Goal: Task Accomplishment & Management: Complete application form

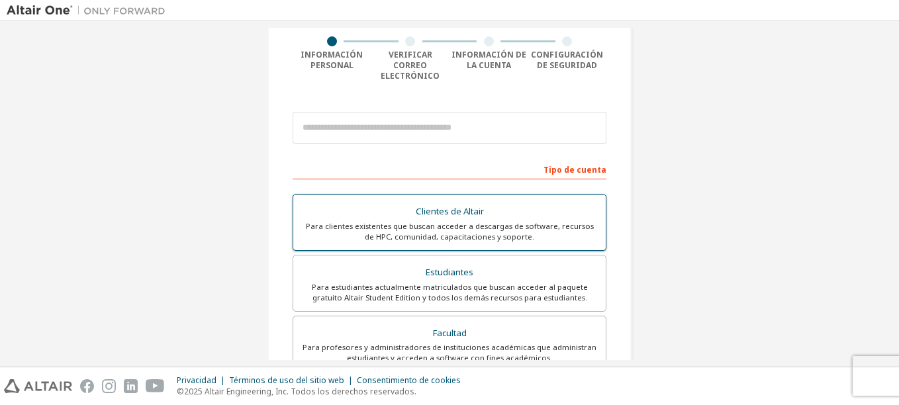
scroll to position [132, 0]
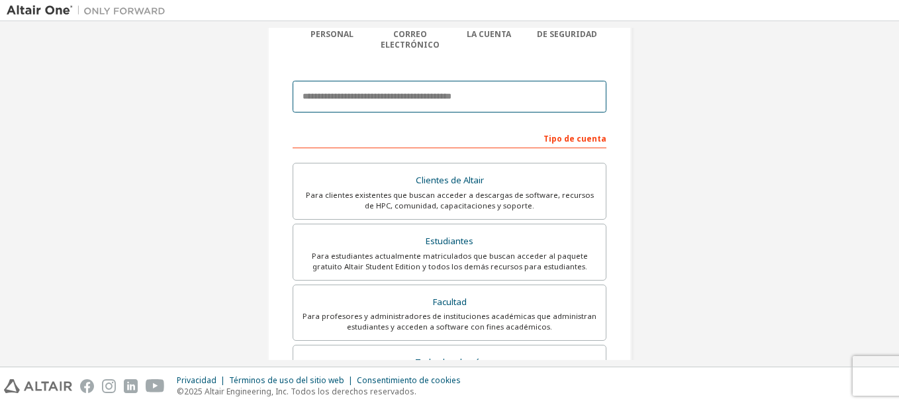
click at [382, 88] on input "email" at bounding box center [449, 97] width 314 height 32
type input "**********"
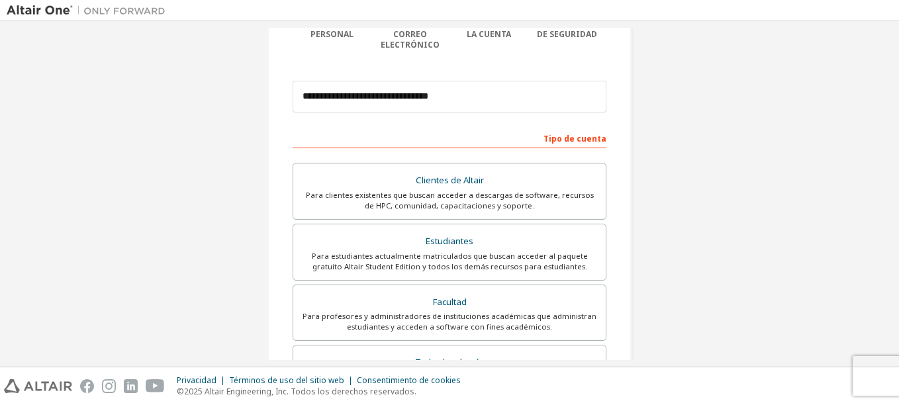
type input "**********"
type input "*****"
type input "*******"
click at [496, 251] on div "Para estudiantes actualmente matriculados que buscan acceder al paquete gratuit…" at bounding box center [449, 261] width 296 height 21
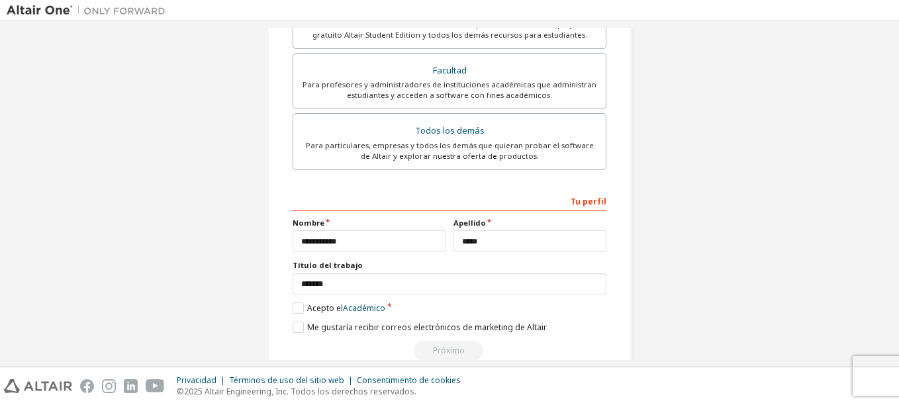
scroll to position [379, 0]
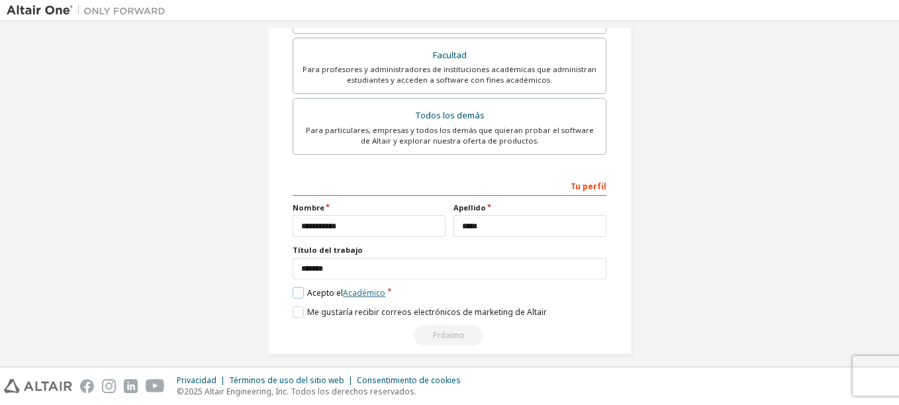
click at [363, 287] on link "Académico" at bounding box center [364, 292] width 42 height 11
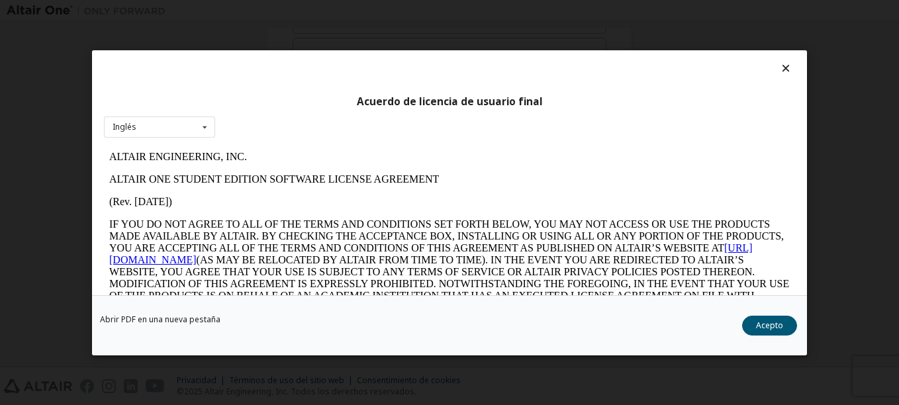
scroll to position [0, 0]
click at [206, 130] on icon at bounding box center [205, 126] width 17 height 21
click at [273, 130] on div "Acuerdo de licencia de usuario final Inglés Inglés" at bounding box center [449, 172] width 715 height 245
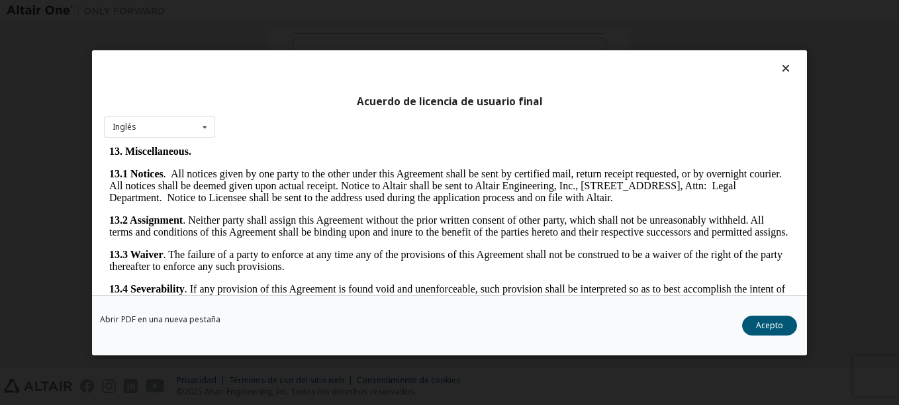
scroll to position [2204, 0]
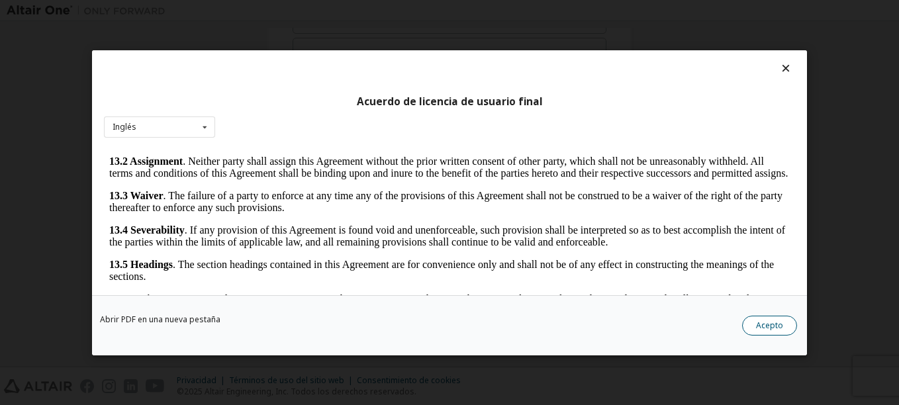
click at [770, 324] on button "Acepto" at bounding box center [769, 325] width 55 height 20
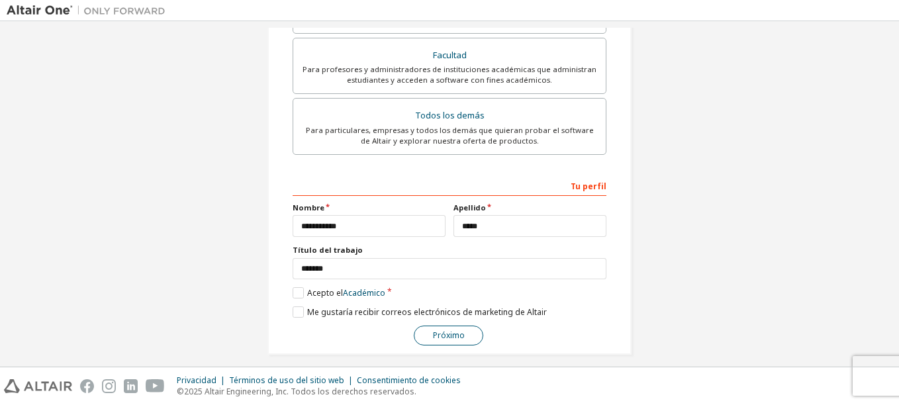
click at [449, 326] on button "Próximo" at bounding box center [448, 336] width 69 height 20
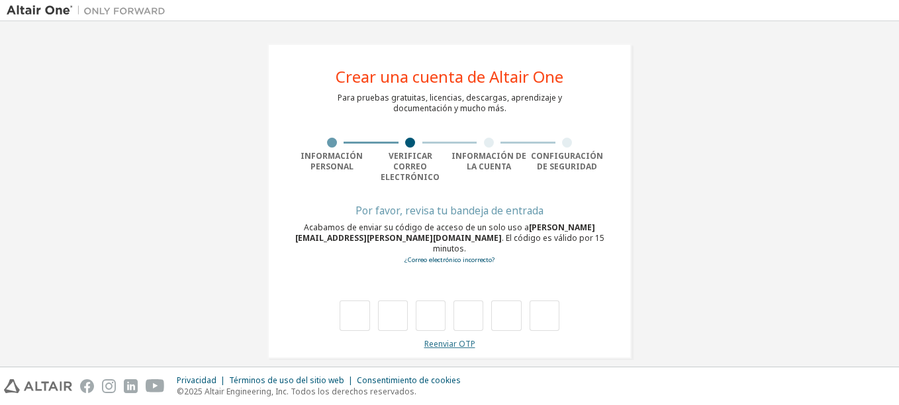
click at [465, 338] on link "Reenviar OTP" at bounding box center [449, 343] width 51 height 11
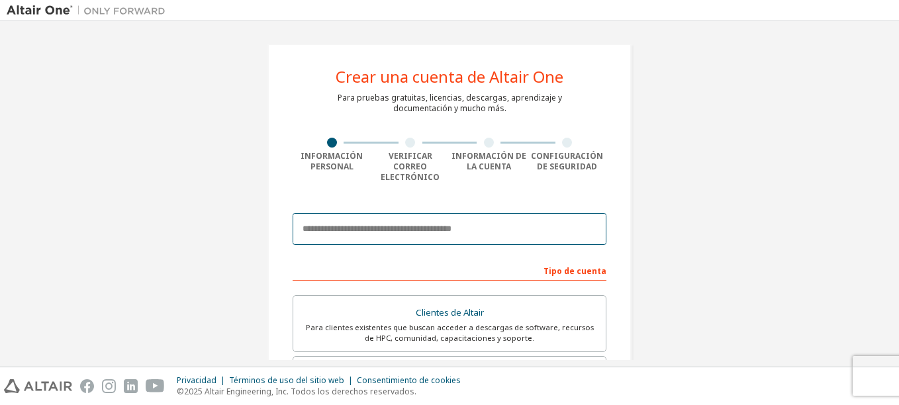
click at [422, 219] on input "email" at bounding box center [449, 229] width 314 height 32
type input "**********"
type input "****"
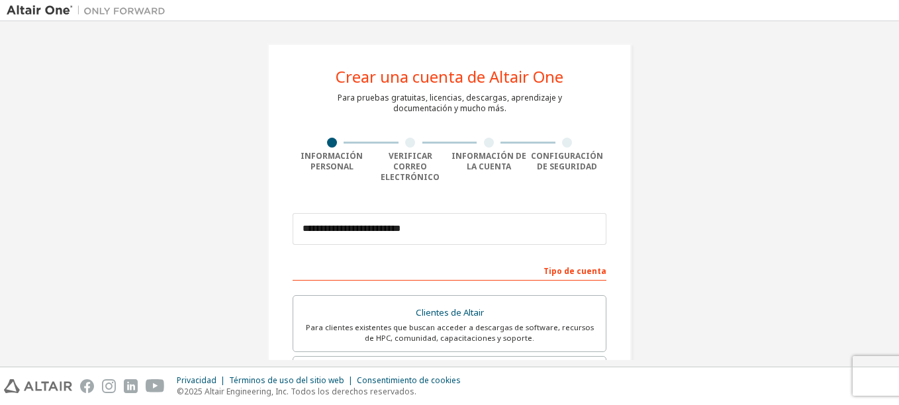
type input "*****"
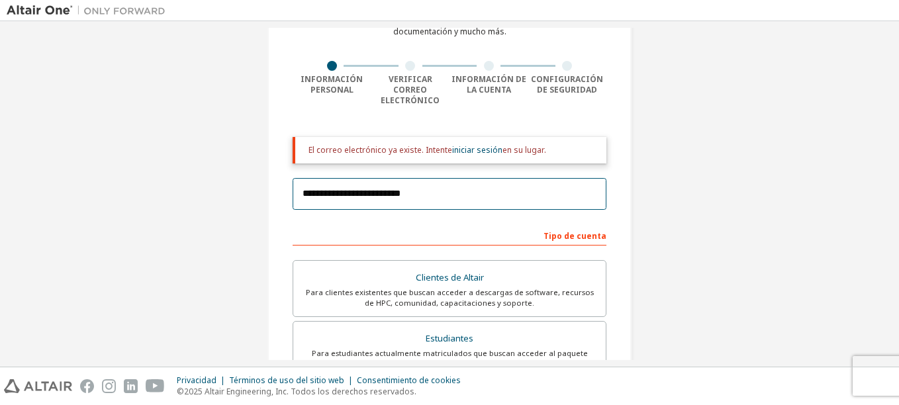
scroll to position [199, 0]
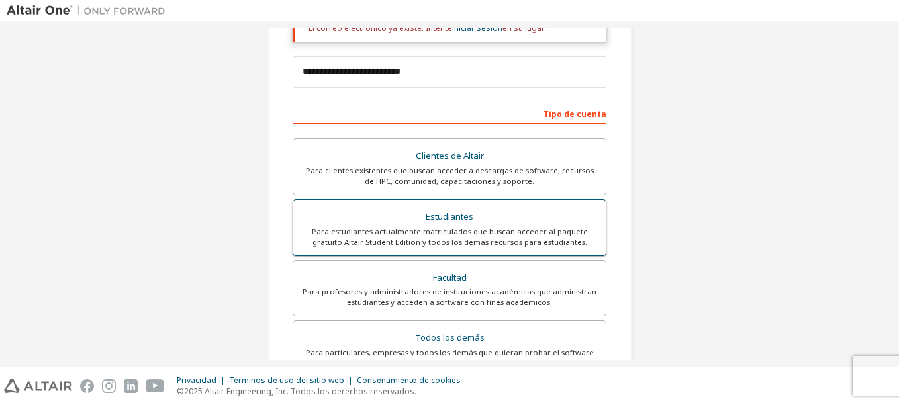
click at [466, 226] on div "Para estudiantes actualmente matriculados que buscan acceder al paquete gratuit…" at bounding box center [449, 236] width 296 height 21
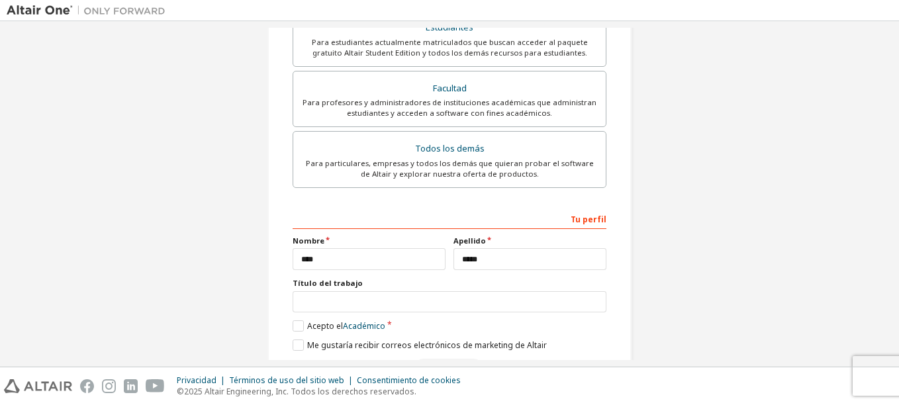
scroll to position [466, 0]
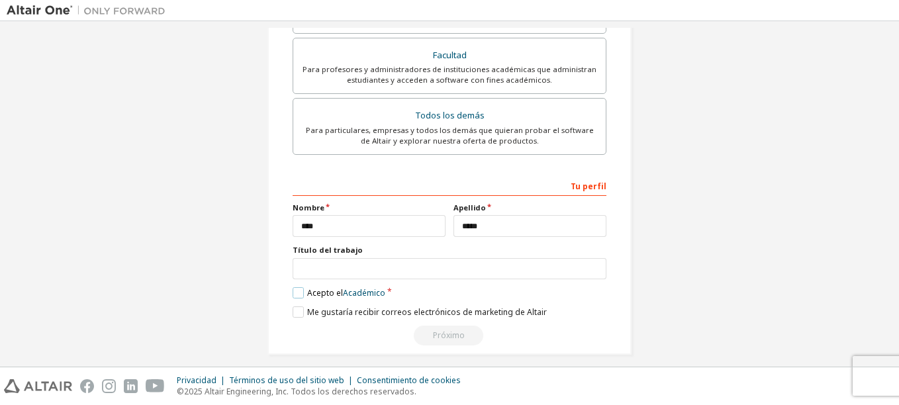
click at [334, 287] on label "Acepto el Académico" at bounding box center [338, 292] width 93 height 11
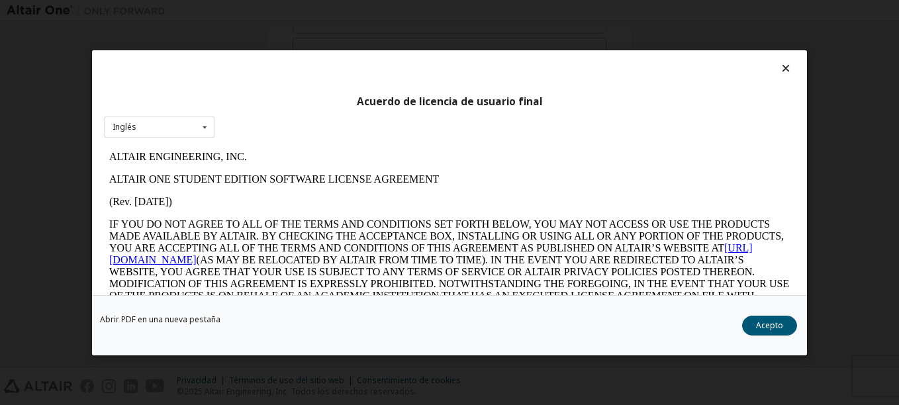
scroll to position [0, 0]
drag, startPoint x: 776, startPoint y: 322, endPoint x: 732, endPoint y: 312, distance: 44.8
click at [774, 322] on button "Acepto" at bounding box center [769, 325] width 55 height 20
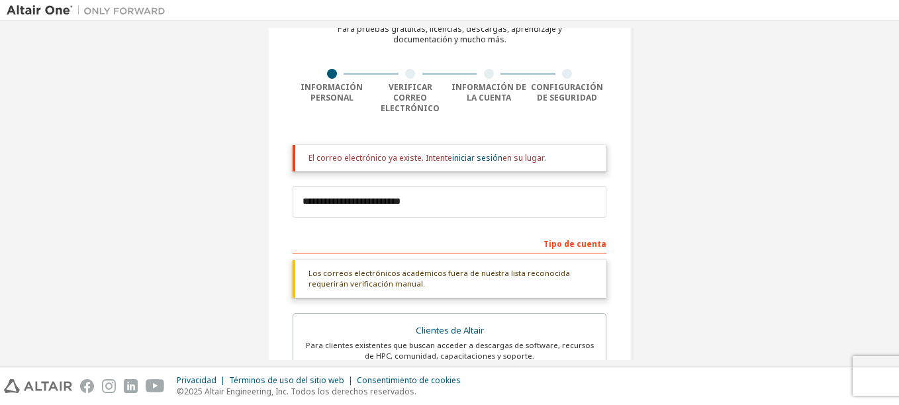
scroll to position [201, 0]
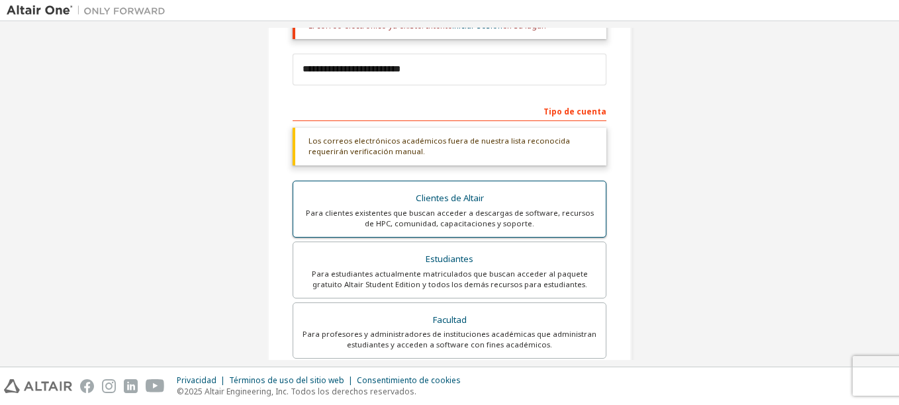
click at [553, 208] on div "Para clientes existentes que buscan acceder a descargas de software, recursos d…" at bounding box center [449, 218] width 296 height 21
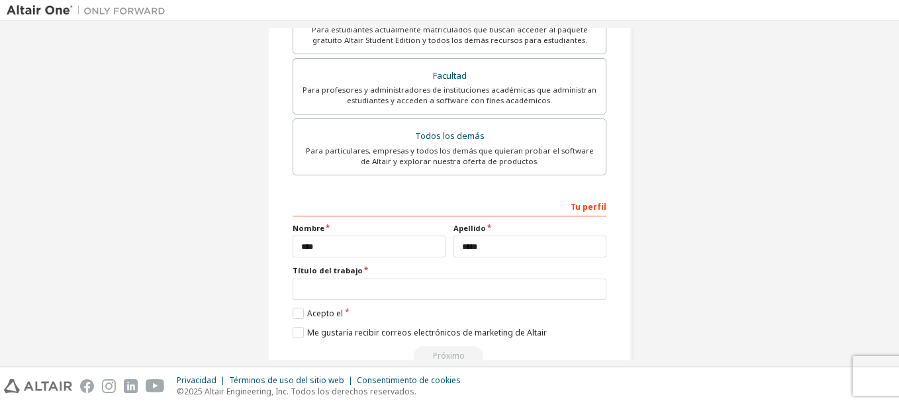
scroll to position [466, 0]
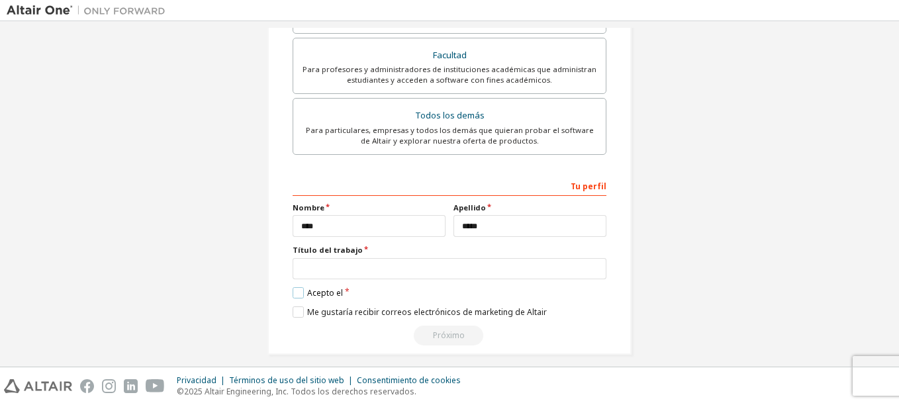
click at [340, 287] on div "Acepto el" at bounding box center [317, 292] width 50 height 11
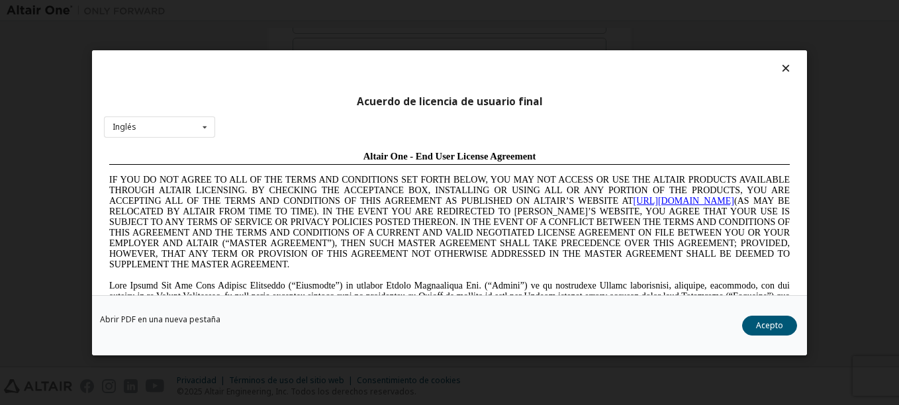
scroll to position [0, 0]
click at [770, 324] on button "Acepto" at bounding box center [769, 325] width 55 height 20
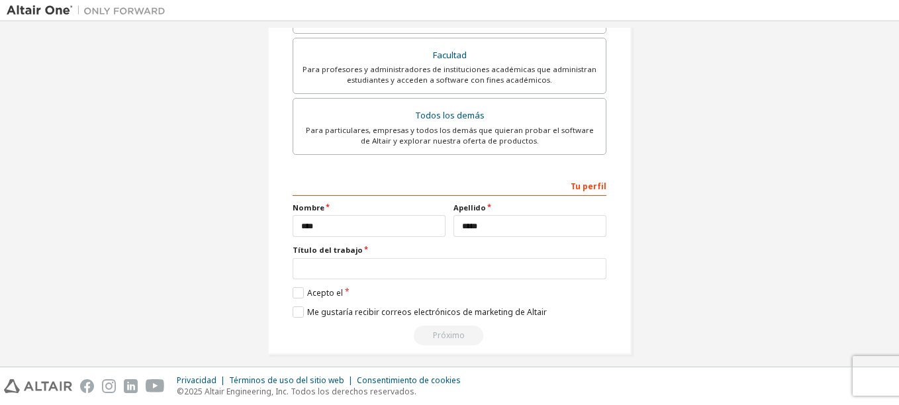
click at [446, 326] on div "Próximo" at bounding box center [449, 336] width 314 height 20
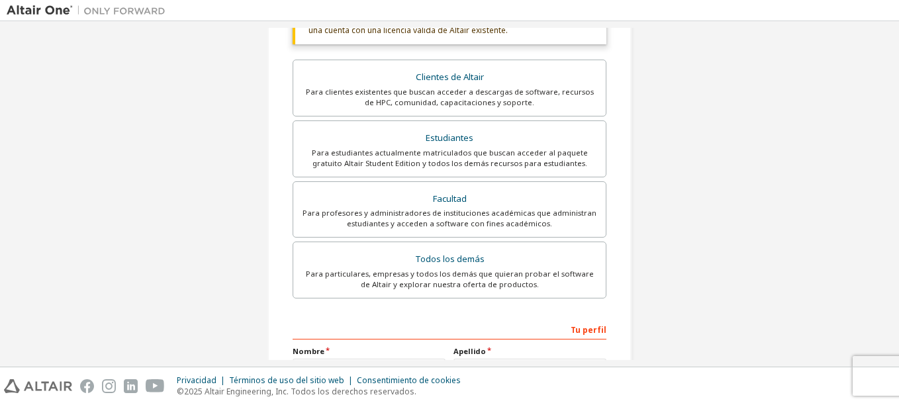
scroll to position [267, 0]
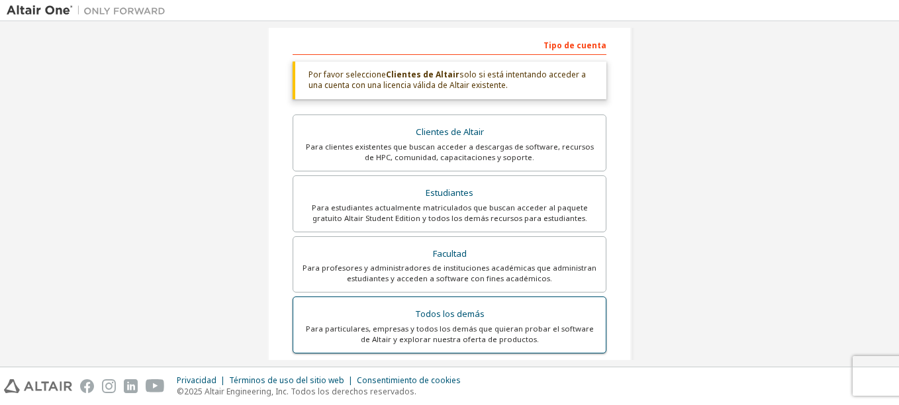
click at [464, 324] on div "Para particulares, empresas y todos los demás que quieran probar el software de…" at bounding box center [449, 334] width 296 height 21
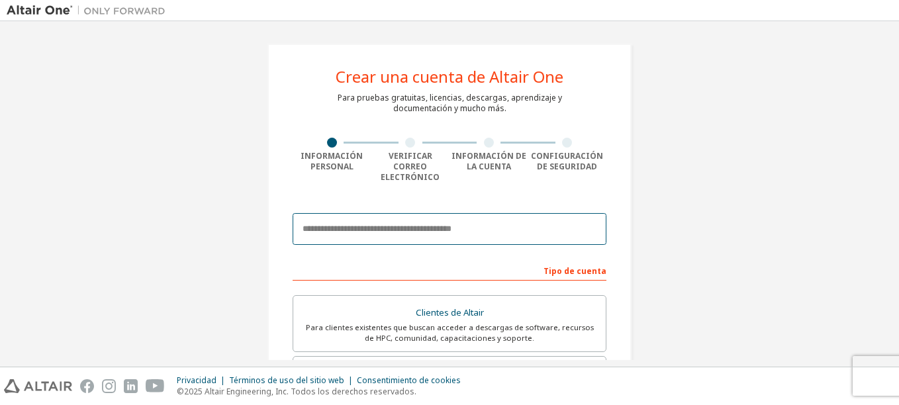
click at [461, 220] on input "email" at bounding box center [449, 229] width 314 height 32
type input "**********"
type input "****"
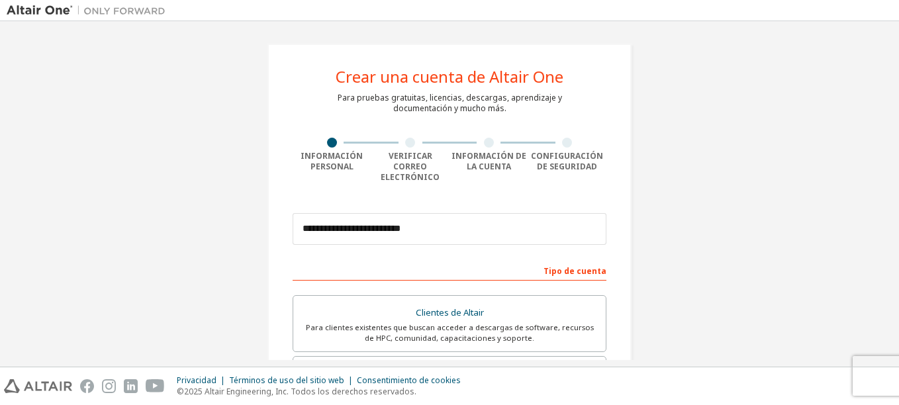
type input "*****"
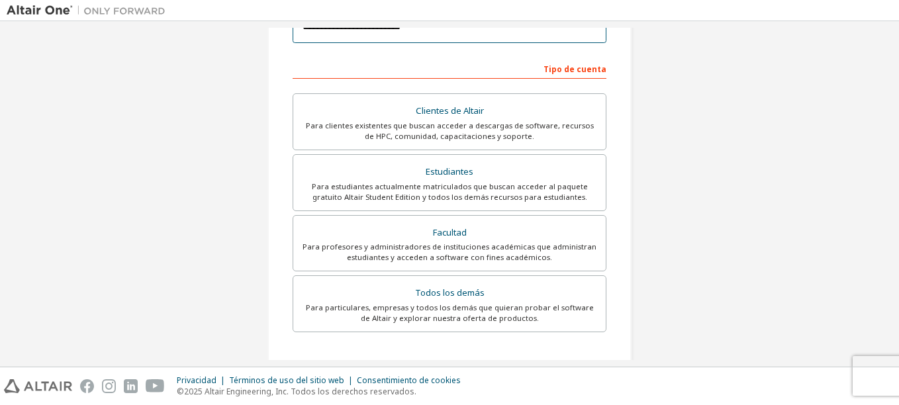
scroll to position [265, 0]
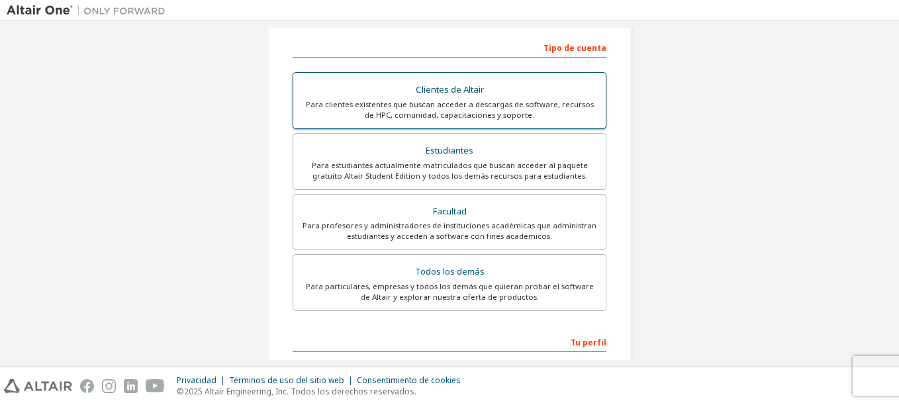
click at [502, 99] on div "Para clientes existentes que buscan acceder a descargas de software, recursos d…" at bounding box center [449, 109] width 296 height 21
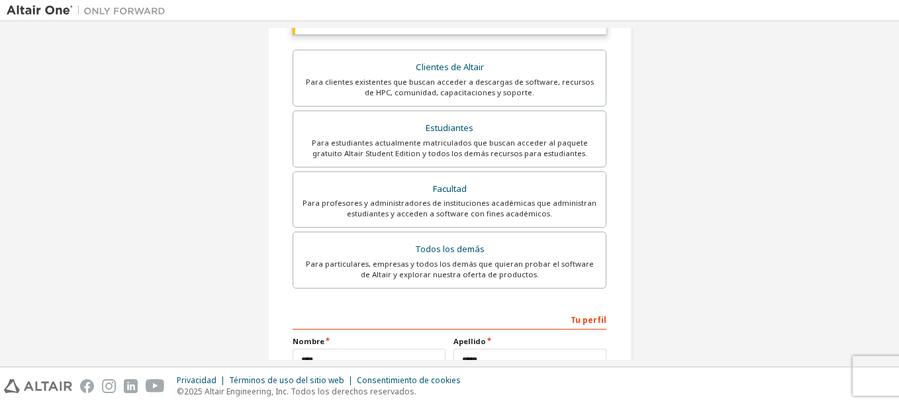
scroll to position [331, 0]
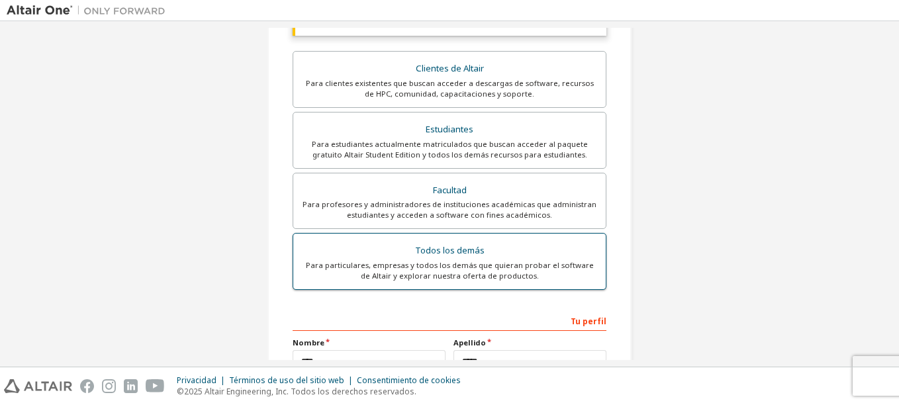
click at [484, 243] on div "Todos los demás" at bounding box center [449, 251] width 296 height 19
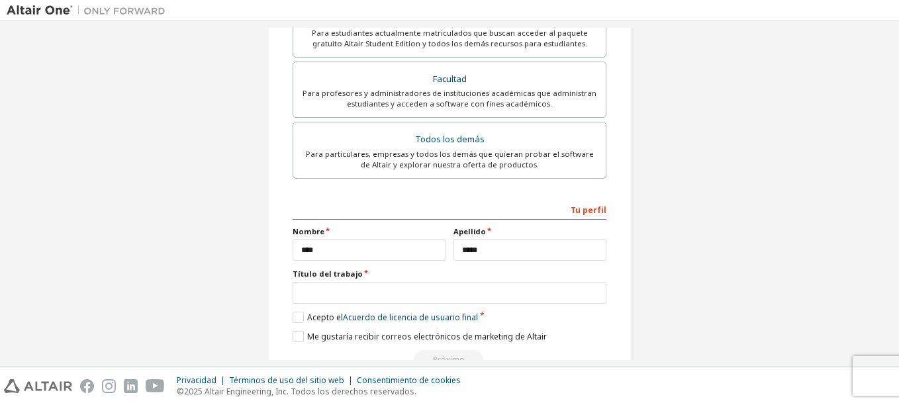
scroll to position [421, 0]
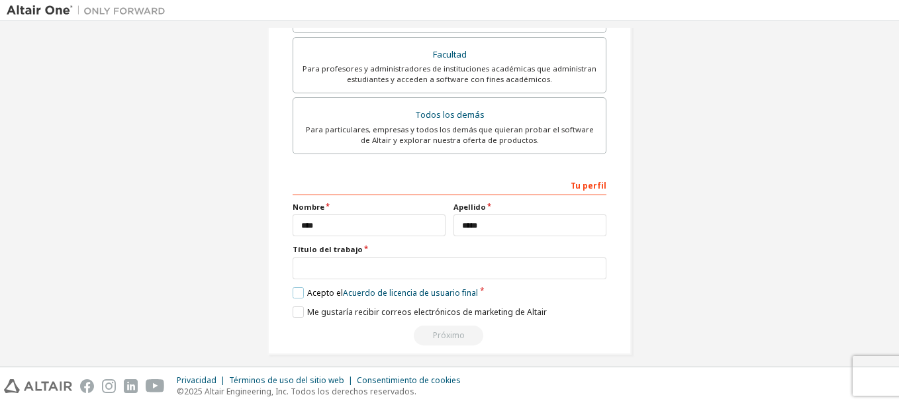
click at [298, 287] on label "Acepto el Acuerdo de licencia de usuario final" at bounding box center [384, 292] width 185 height 11
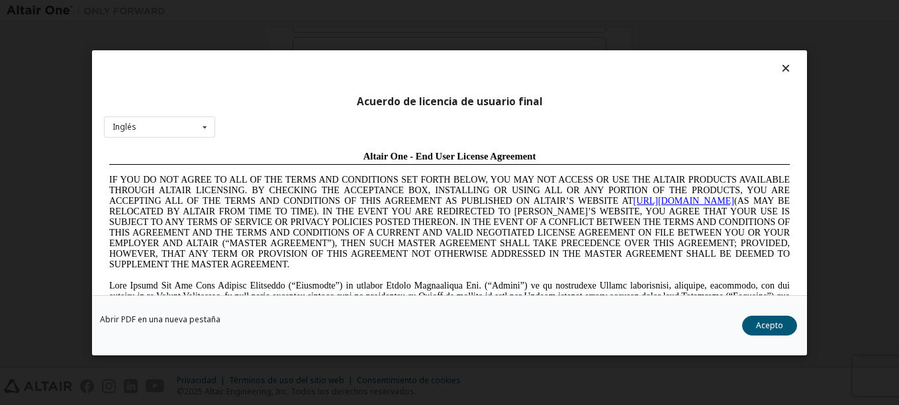
scroll to position [0, 0]
click at [780, 323] on button "Acepto" at bounding box center [769, 325] width 55 height 20
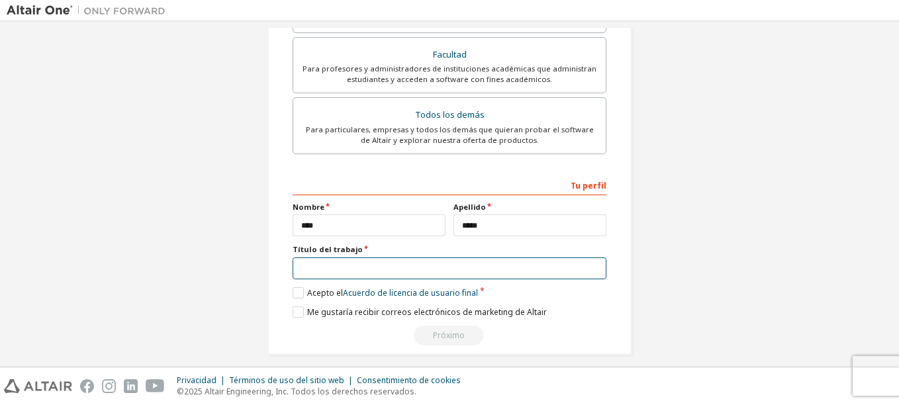
click at [347, 261] on input "text" at bounding box center [449, 268] width 314 height 22
type input "*******"
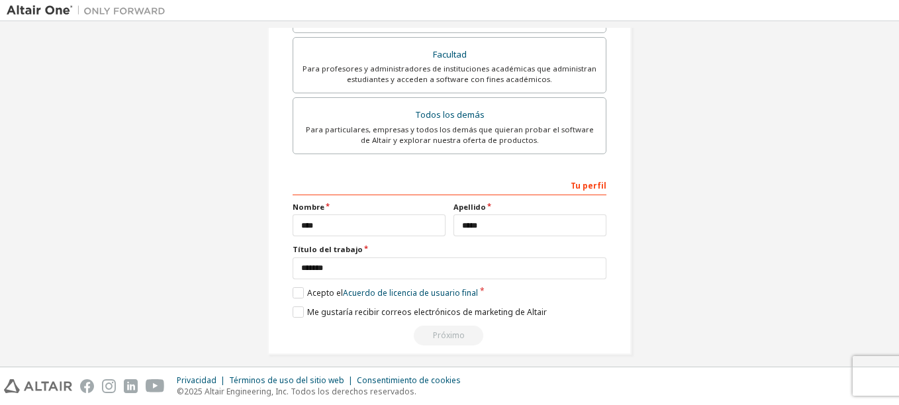
click at [454, 326] on div "Próximo" at bounding box center [449, 336] width 314 height 20
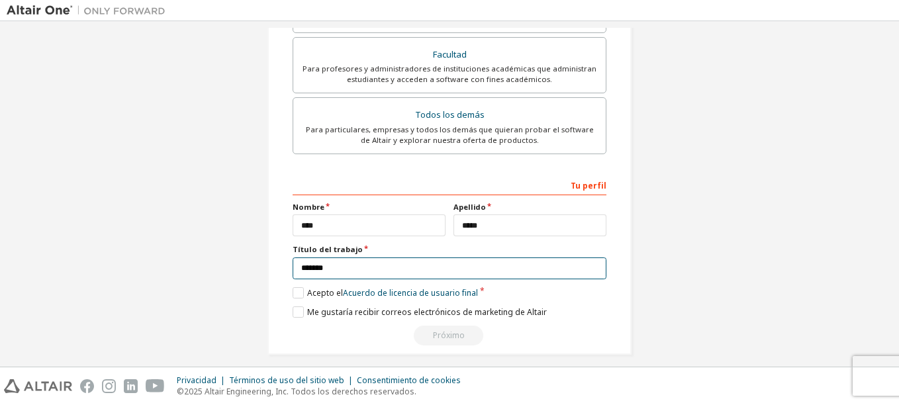
click at [404, 268] on input "*******" at bounding box center [449, 268] width 314 height 22
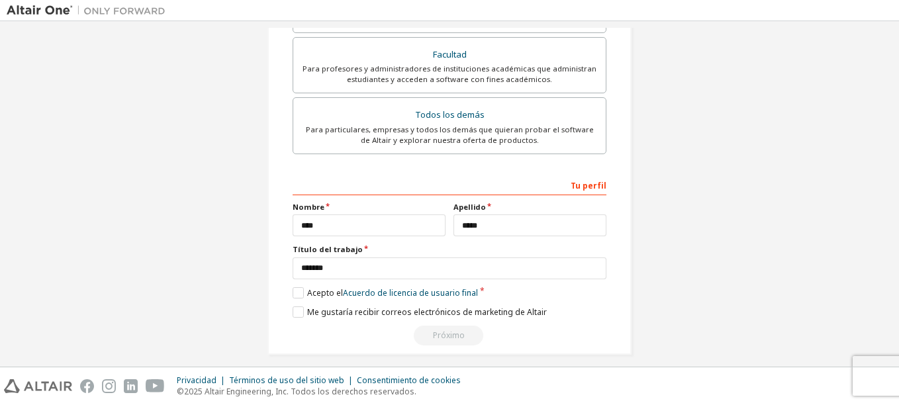
click at [447, 287] on link "Acuerdo de licencia de usuario final" at bounding box center [410, 292] width 135 height 11
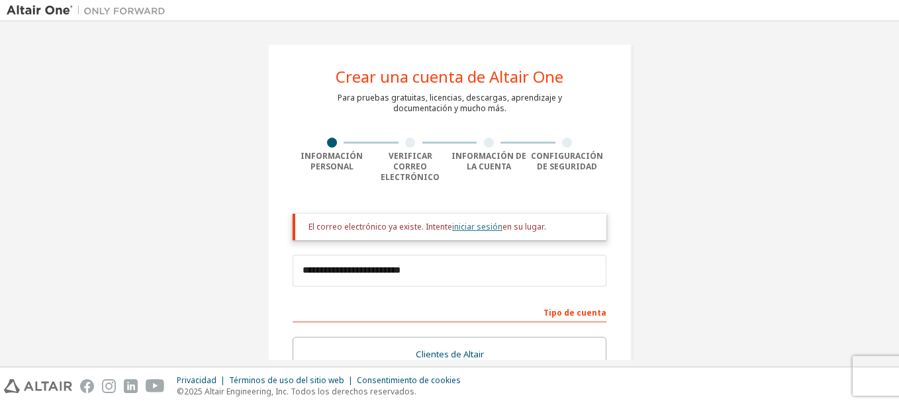
click at [488, 221] on link "iniciar sesión" at bounding box center [477, 226] width 50 height 11
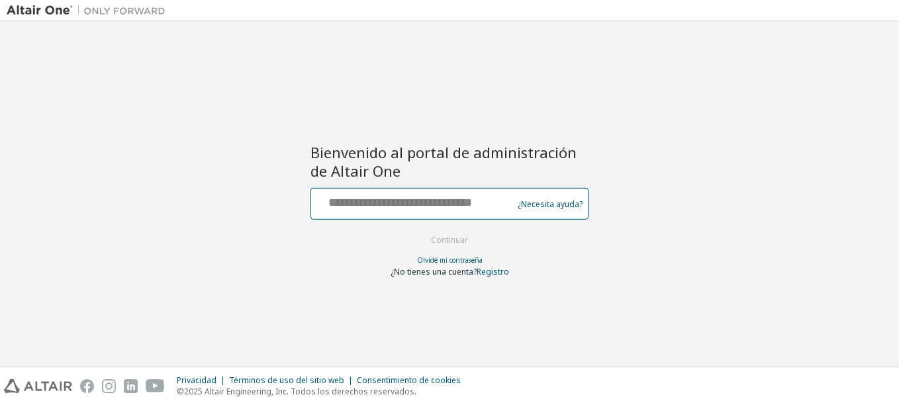
click at [432, 209] on input "text" at bounding box center [413, 200] width 195 height 19
type input "**********"
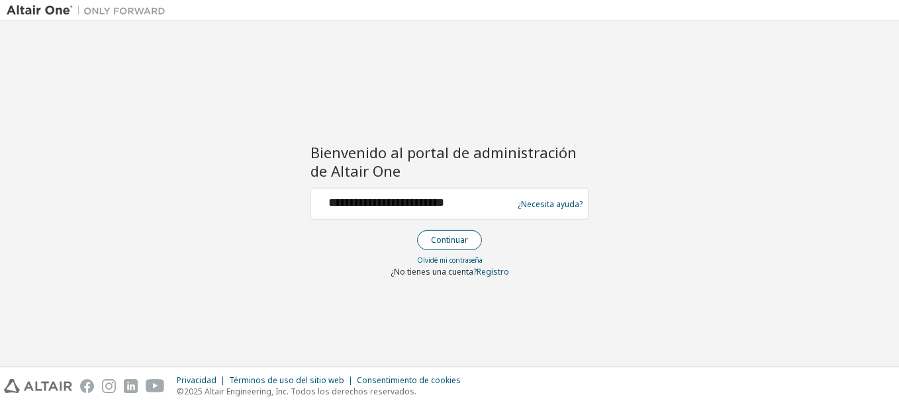
click at [461, 238] on button "Continuar" at bounding box center [449, 240] width 65 height 20
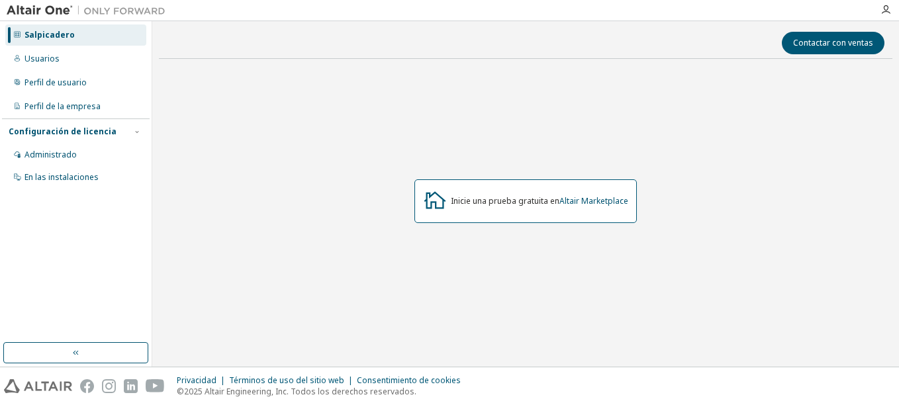
click at [85, 351] on button "button" at bounding box center [75, 352] width 145 height 21
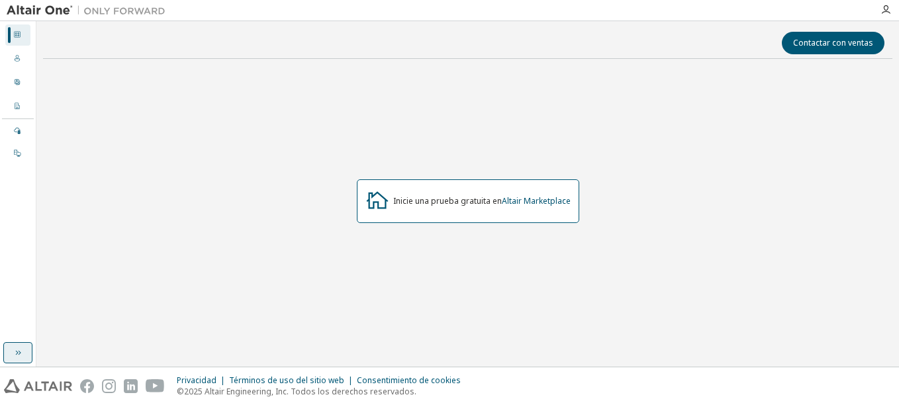
click at [17, 352] on icon "button" at bounding box center [18, 353] width 5 height 5
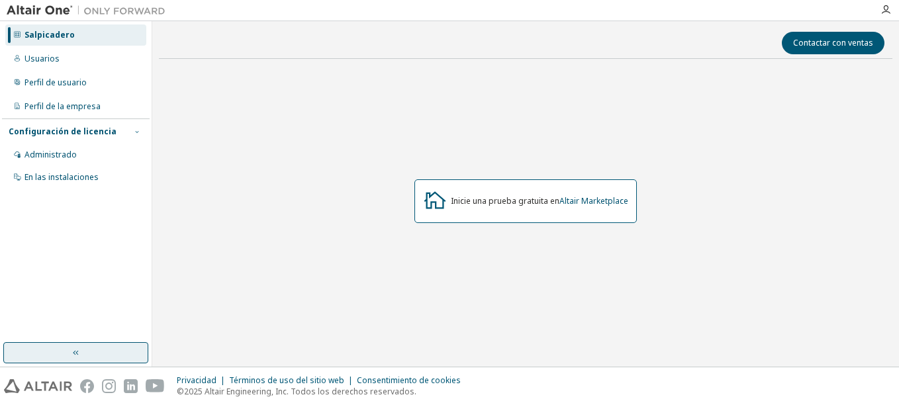
click at [132, 132] on span "button" at bounding box center [137, 131] width 11 height 11
click at [45, 158] on div "Administrado" at bounding box center [50, 155] width 52 height 11
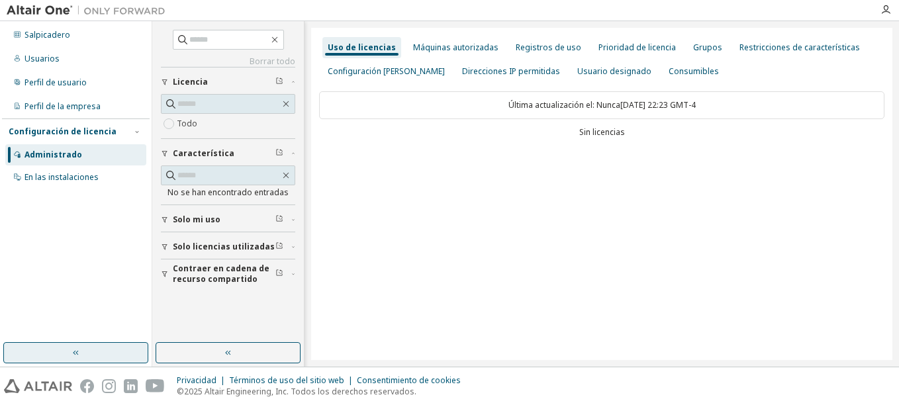
click at [212, 222] on span "Solo mi uso" at bounding box center [197, 219] width 48 height 11
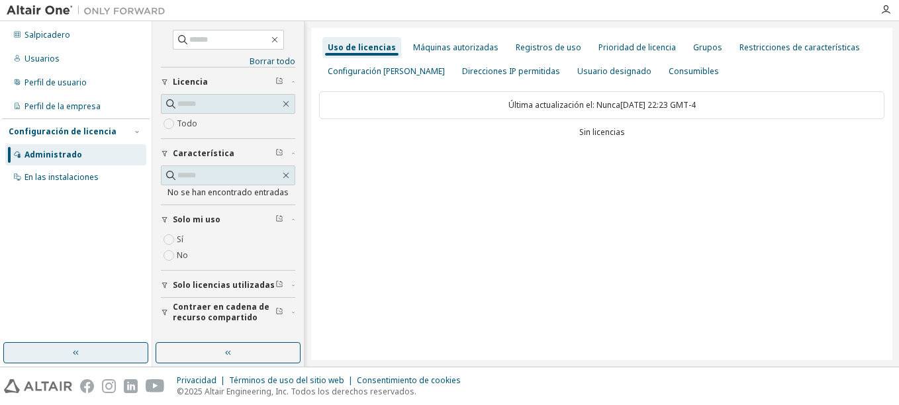
click at [242, 283] on span "Solo licencias utilizadas" at bounding box center [224, 285] width 102 height 11
click at [409, 190] on div "Uso de licencias Máquinas autorizadas Registros de uso Prioridad de licencia Gr…" at bounding box center [601, 194] width 581 height 332
click at [450, 52] on div "Máquinas autorizadas" at bounding box center [455, 47] width 85 height 11
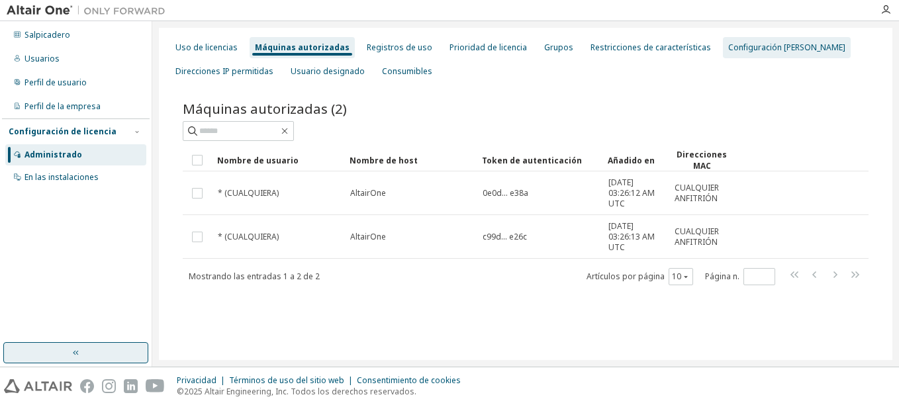
click at [752, 44] on div "Configuración [PERSON_NAME]" at bounding box center [786, 47] width 117 height 11
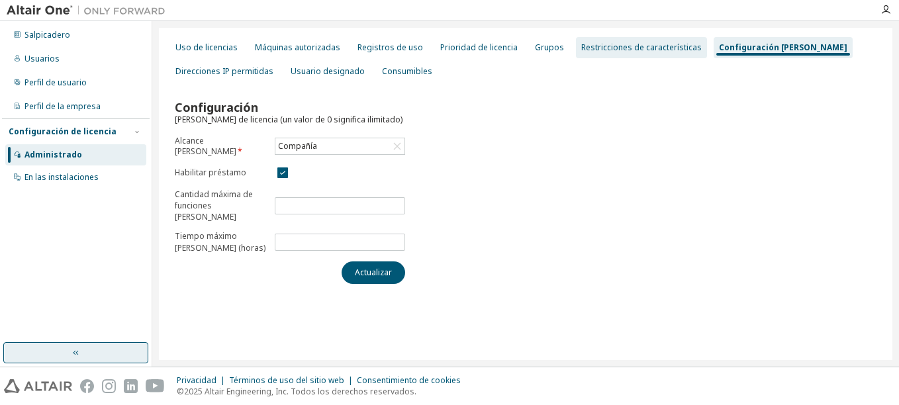
click at [652, 47] on div "Restricciones de características" at bounding box center [641, 47] width 120 height 11
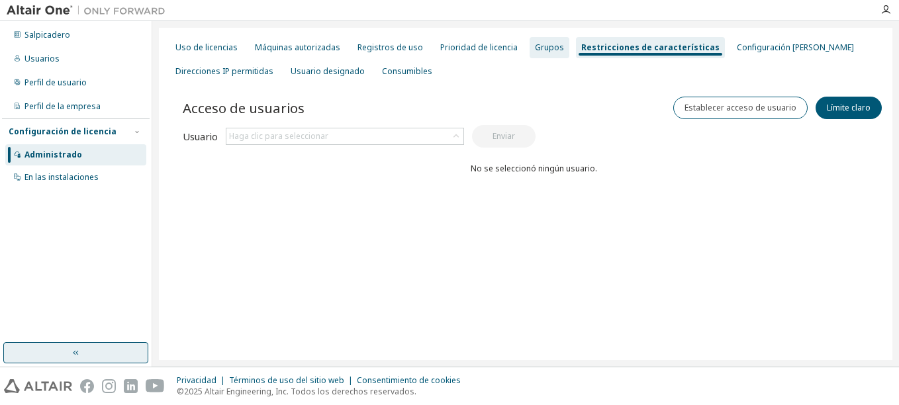
click at [532, 58] on div "Grupos" at bounding box center [549, 47] width 40 height 21
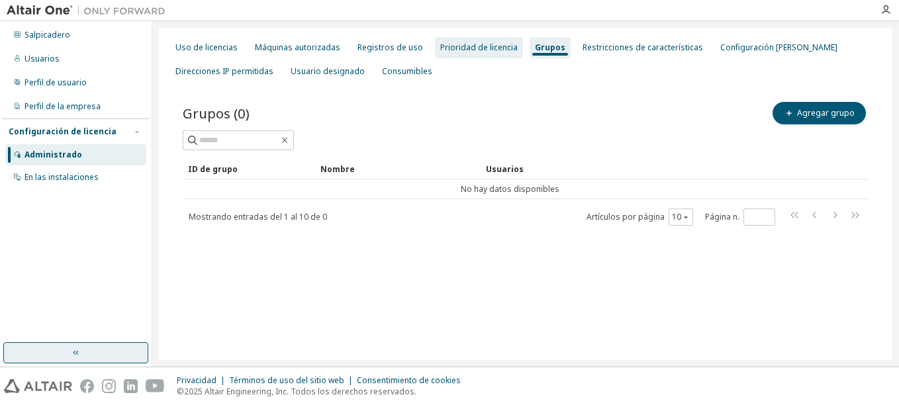
click at [462, 52] on div "Prioridad de licencia" at bounding box center [478, 47] width 77 height 11
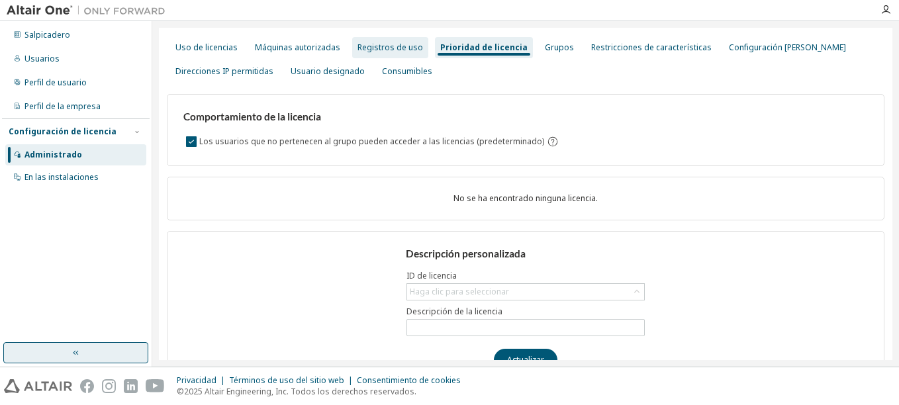
click at [400, 50] on div "Registros de uso" at bounding box center [390, 47] width 66 height 11
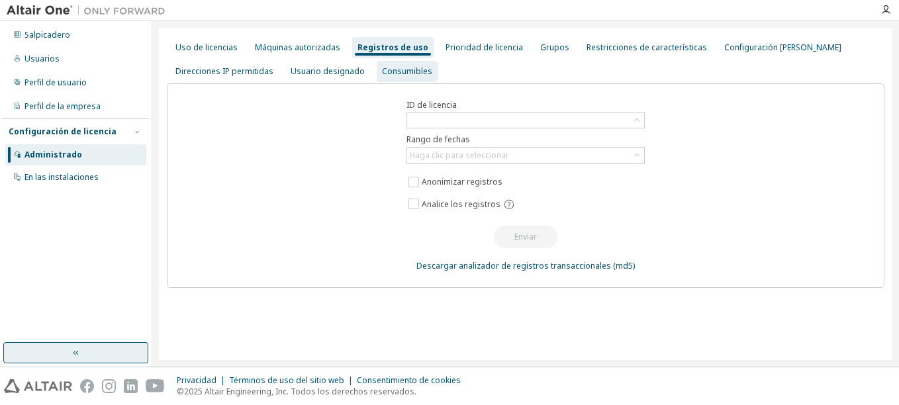
click at [403, 72] on div "Consumibles" at bounding box center [407, 71] width 50 height 11
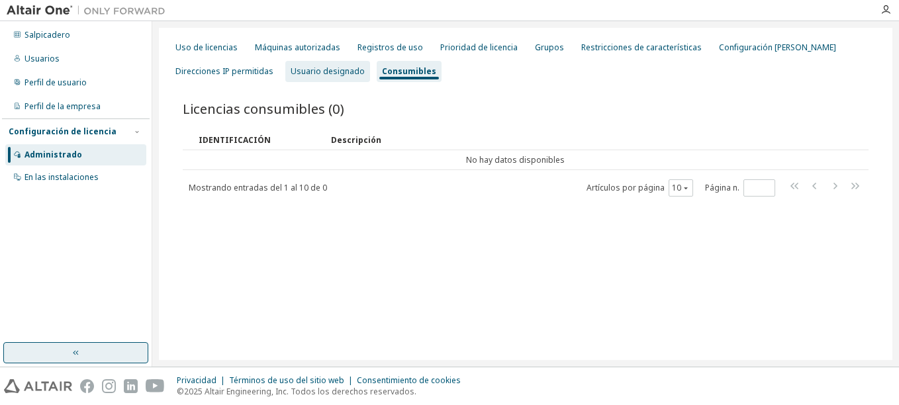
click at [326, 70] on div "Usuario designado" at bounding box center [327, 71] width 74 height 11
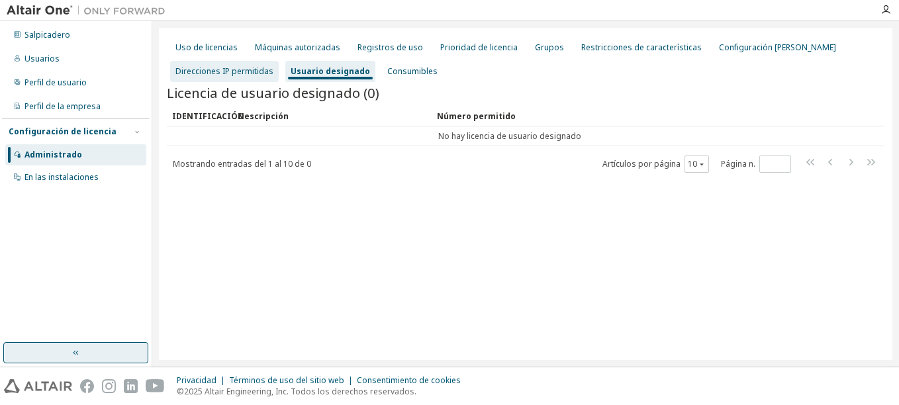
click at [230, 75] on div "Direcciones IP permitidas" at bounding box center [224, 71] width 98 height 11
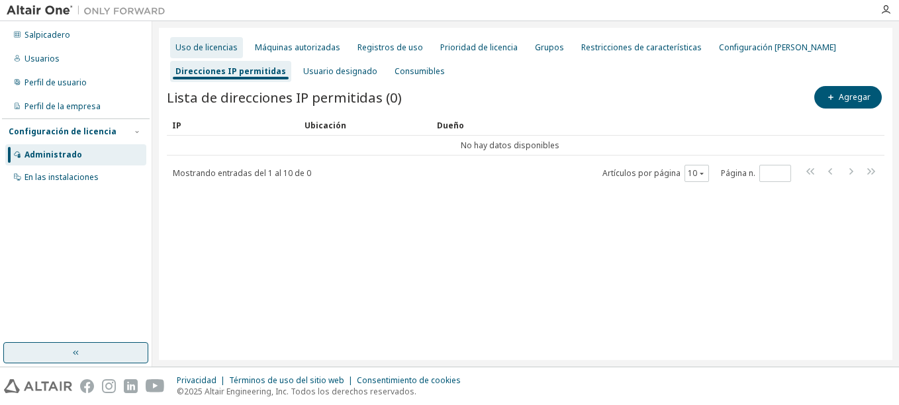
click at [221, 47] on div "Uso de licencias" at bounding box center [206, 47] width 62 height 11
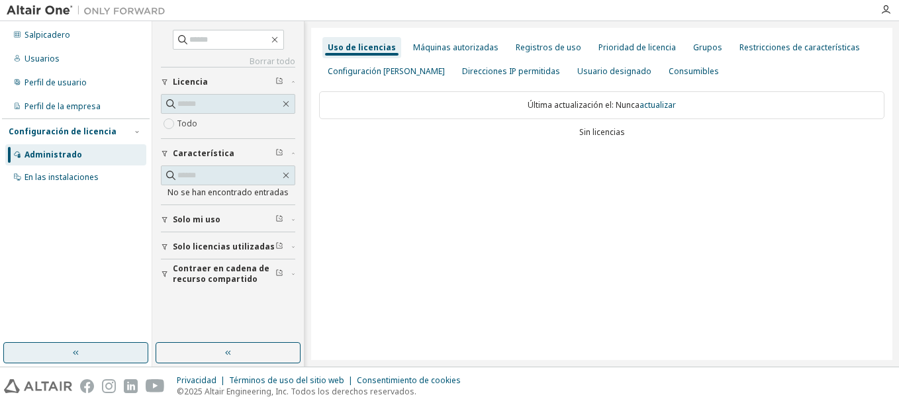
click at [390, 229] on div "Uso de licencias Máquinas autorizadas Registros de uso Prioridad de licencia Gr…" at bounding box center [601, 194] width 581 height 332
click at [249, 356] on button "button" at bounding box center [227, 352] width 145 height 21
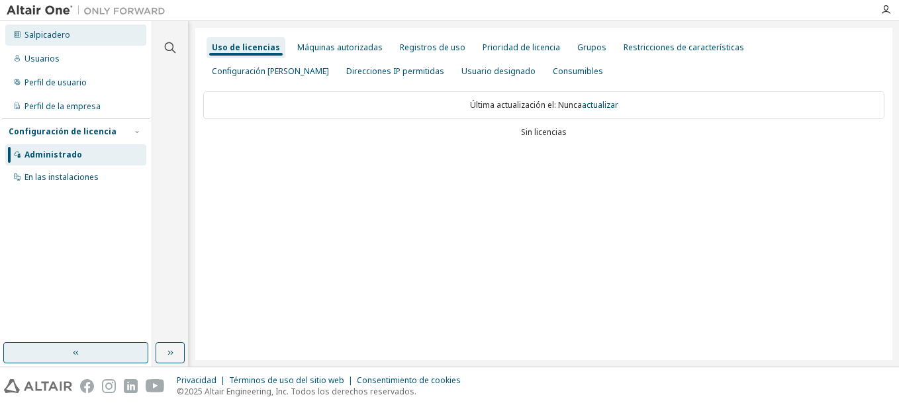
click at [64, 25] on div "Salpicadero" at bounding box center [75, 34] width 141 height 21
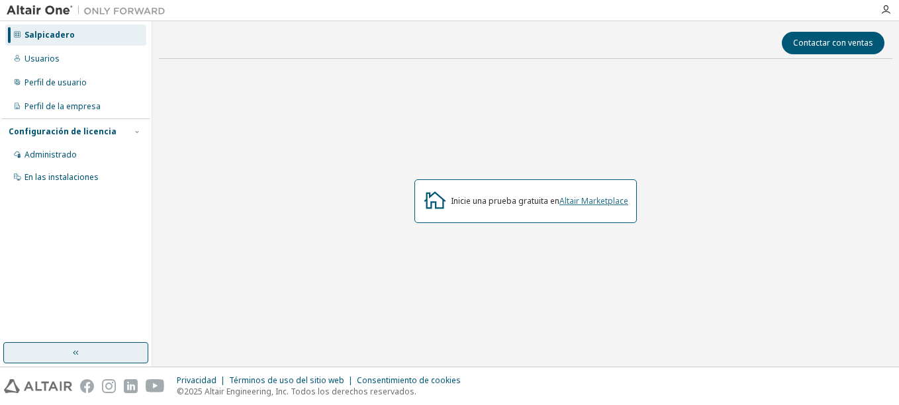
click at [599, 200] on link "Altair Marketplace" at bounding box center [593, 200] width 69 height 11
